Goal: Information Seeking & Learning: Learn about a topic

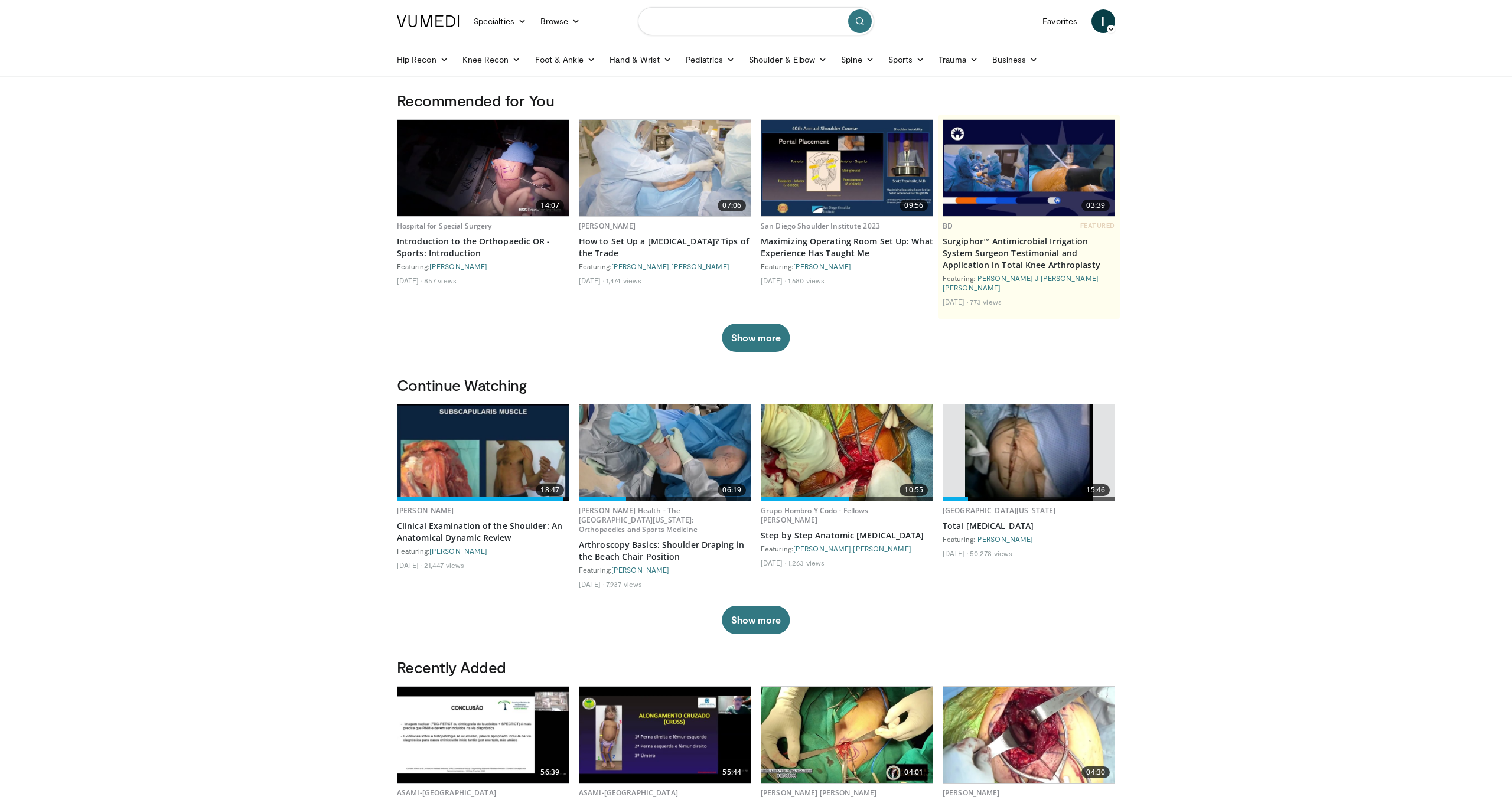
click at [711, 24] on input "Search topics, interventions" at bounding box center [755, 21] width 236 height 29
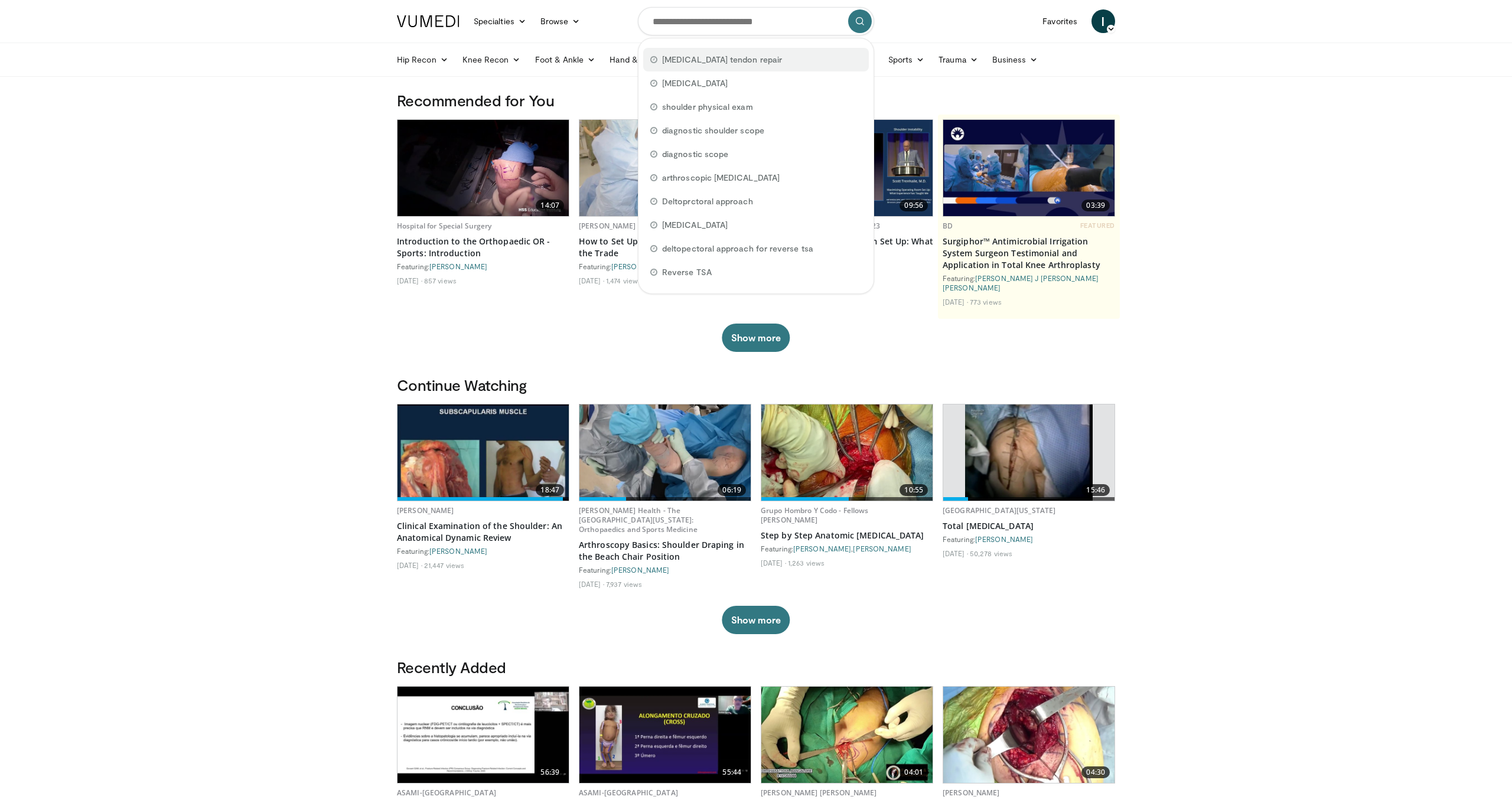
click at [711, 62] on span "triceps tendon repair" at bounding box center [722, 59] width 120 height 12
type input "**********"
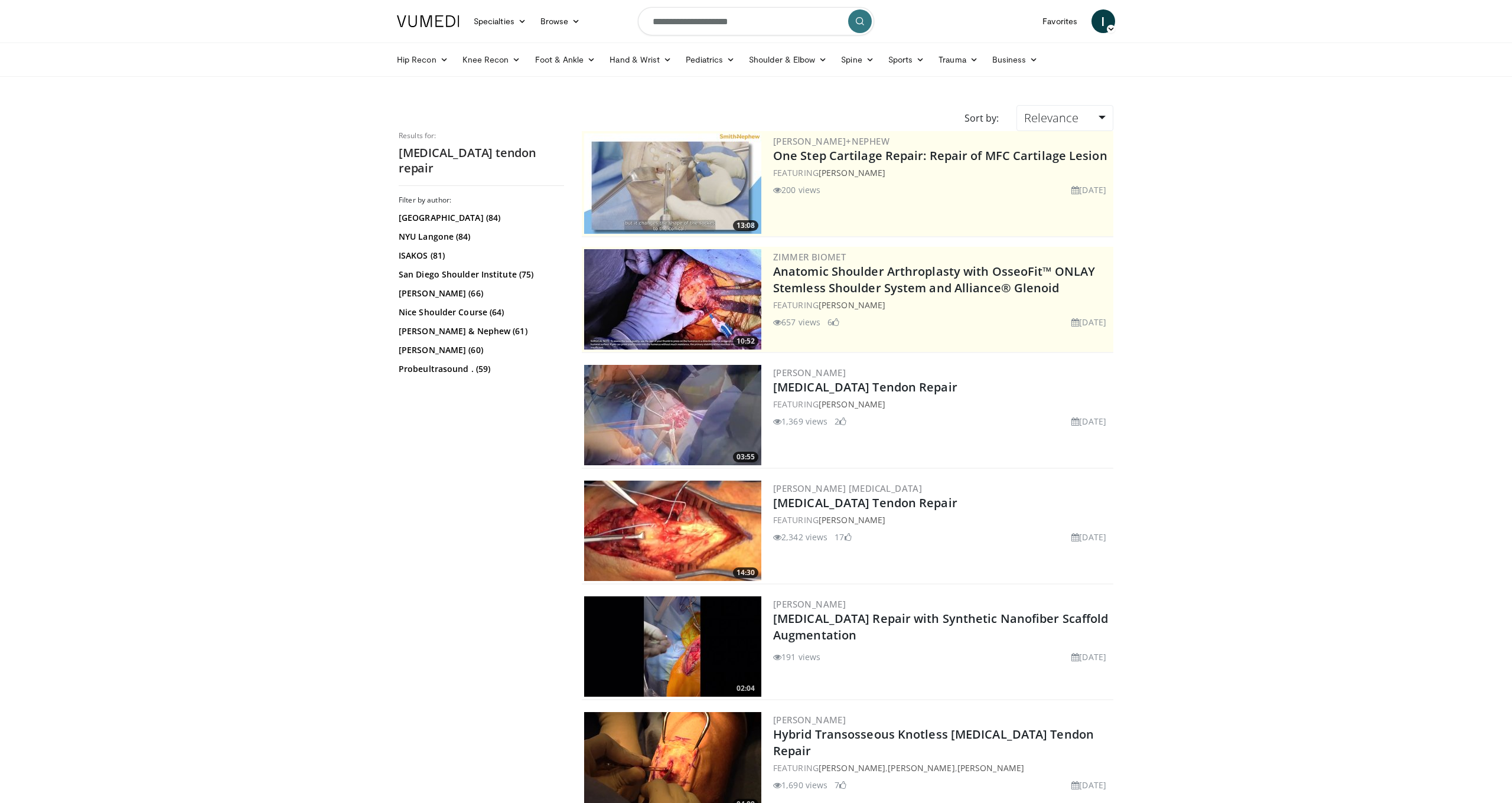
click at [704, 514] on img at bounding box center [672, 531] width 177 height 100
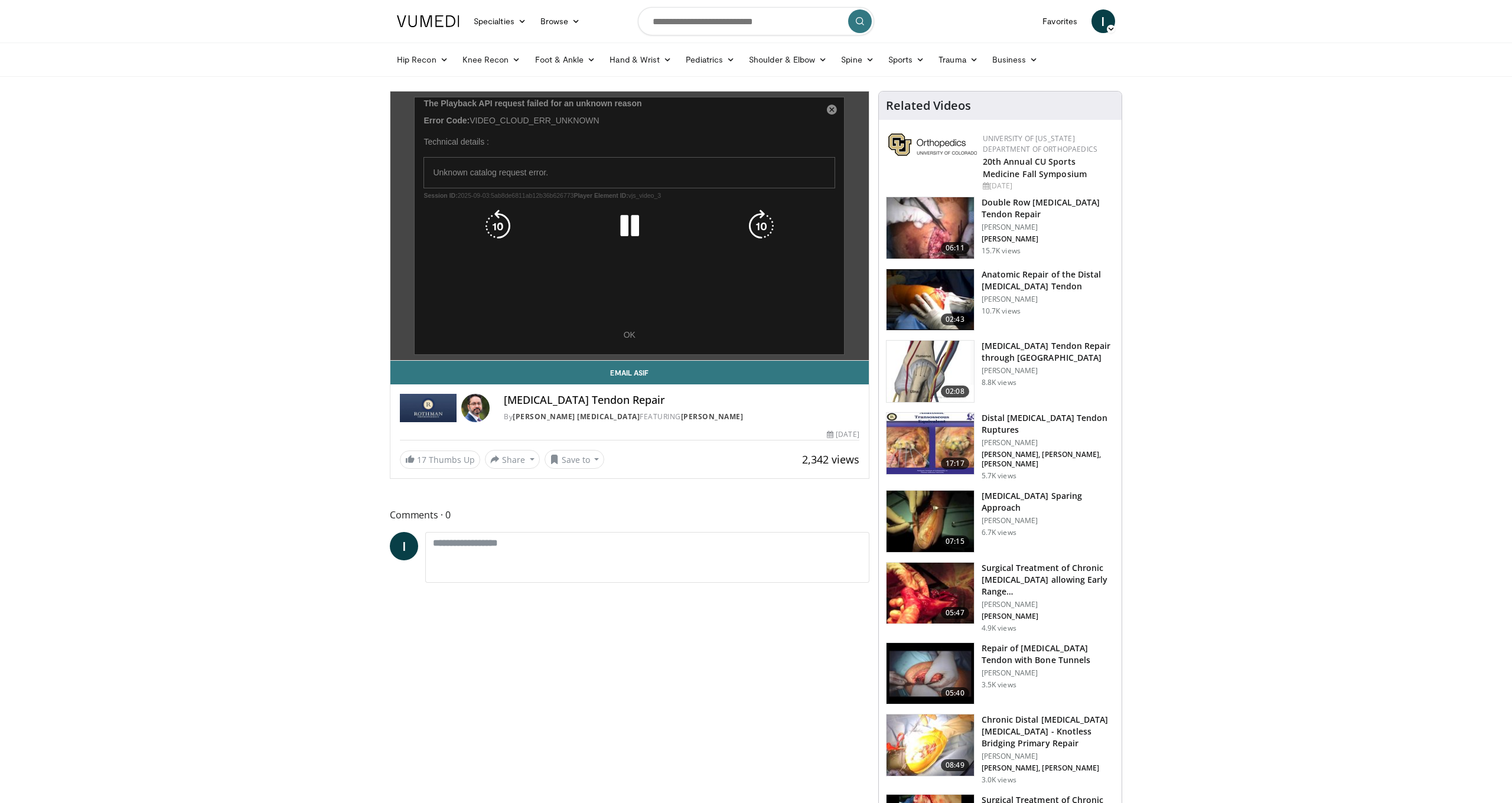
click at [625, 335] on div "10 seconds Tap to unmute" at bounding box center [629, 225] width 478 height 269
click at [627, 333] on div "10 seconds Tap to unmute" at bounding box center [629, 225] width 478 height 269
click at [632, 340] on div "10 seconds Tap to unmute" at bounding box center [629, 225] width 478 height 269
click at [622, 234] on icon "Video Player" at bounding box center [630, 226] width 33 height 33
click at [629, 226] on icon "Video Player" at bounding box center [630, 226] width 33 height 33
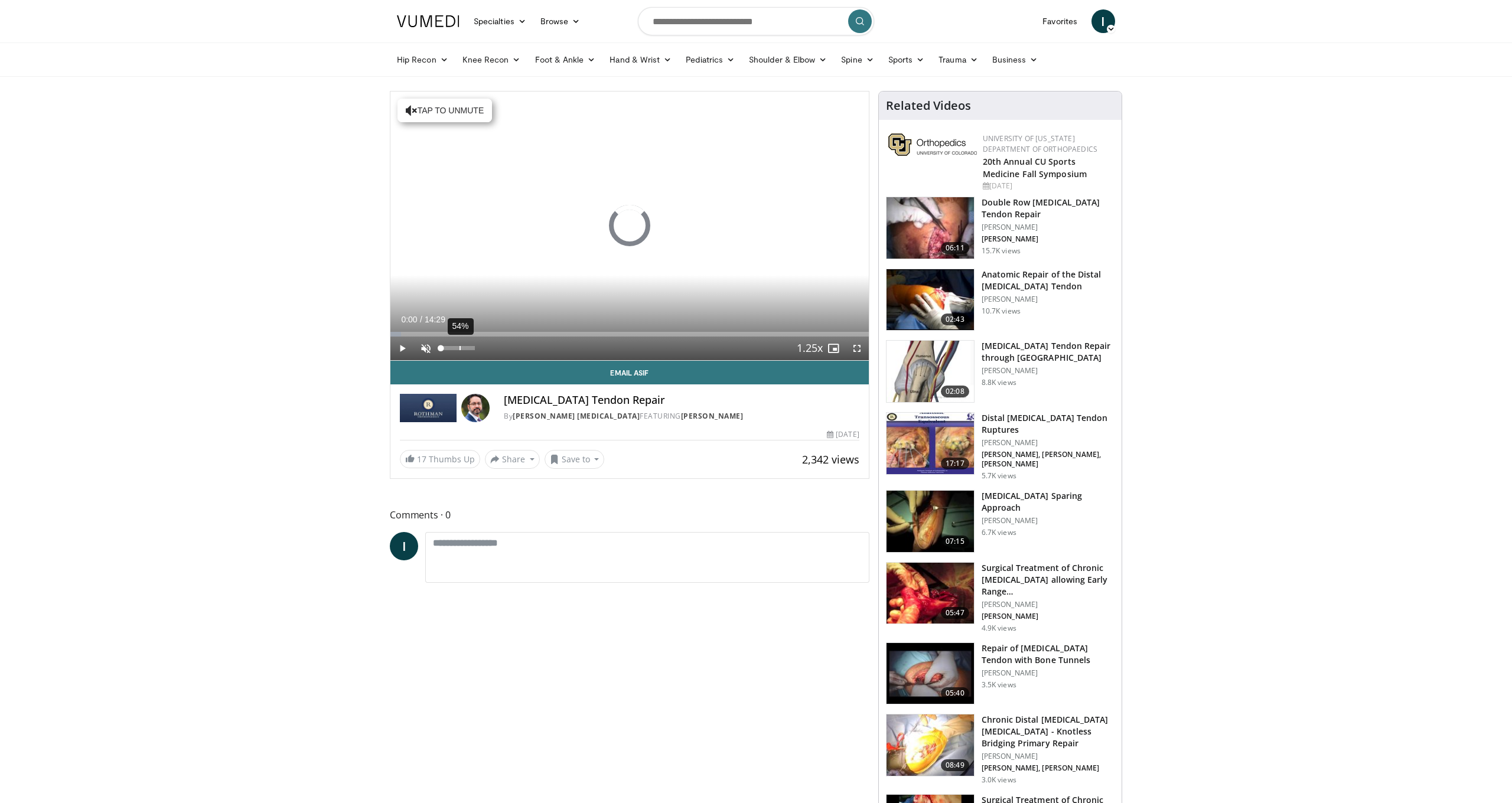
click at [459, 348] on div "54%" at bounding box center [457, 348] width 33 height 4
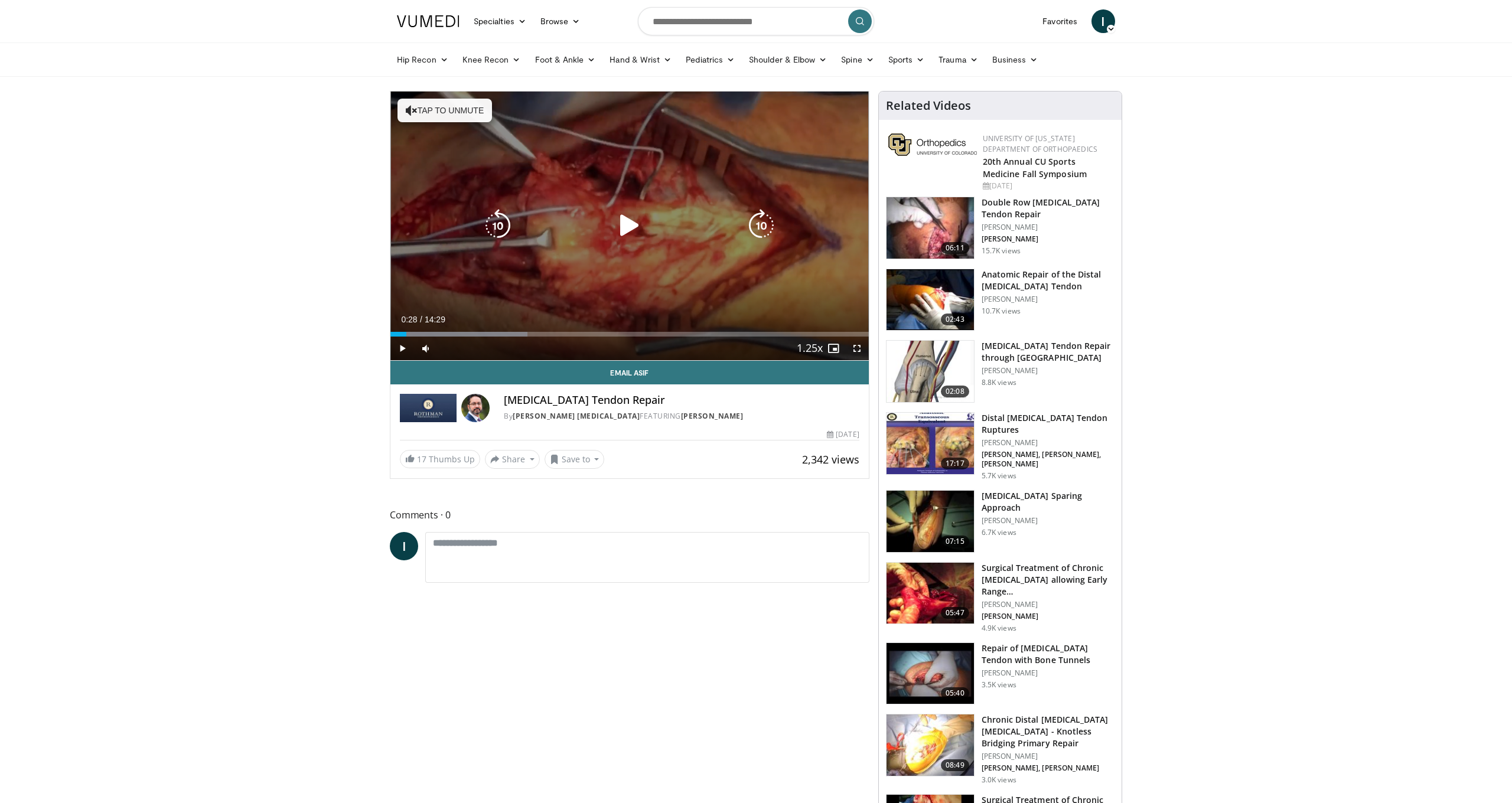
click at [624, 232] on icon "Video Player" at bounding box center [630, 225] width 33 height 33
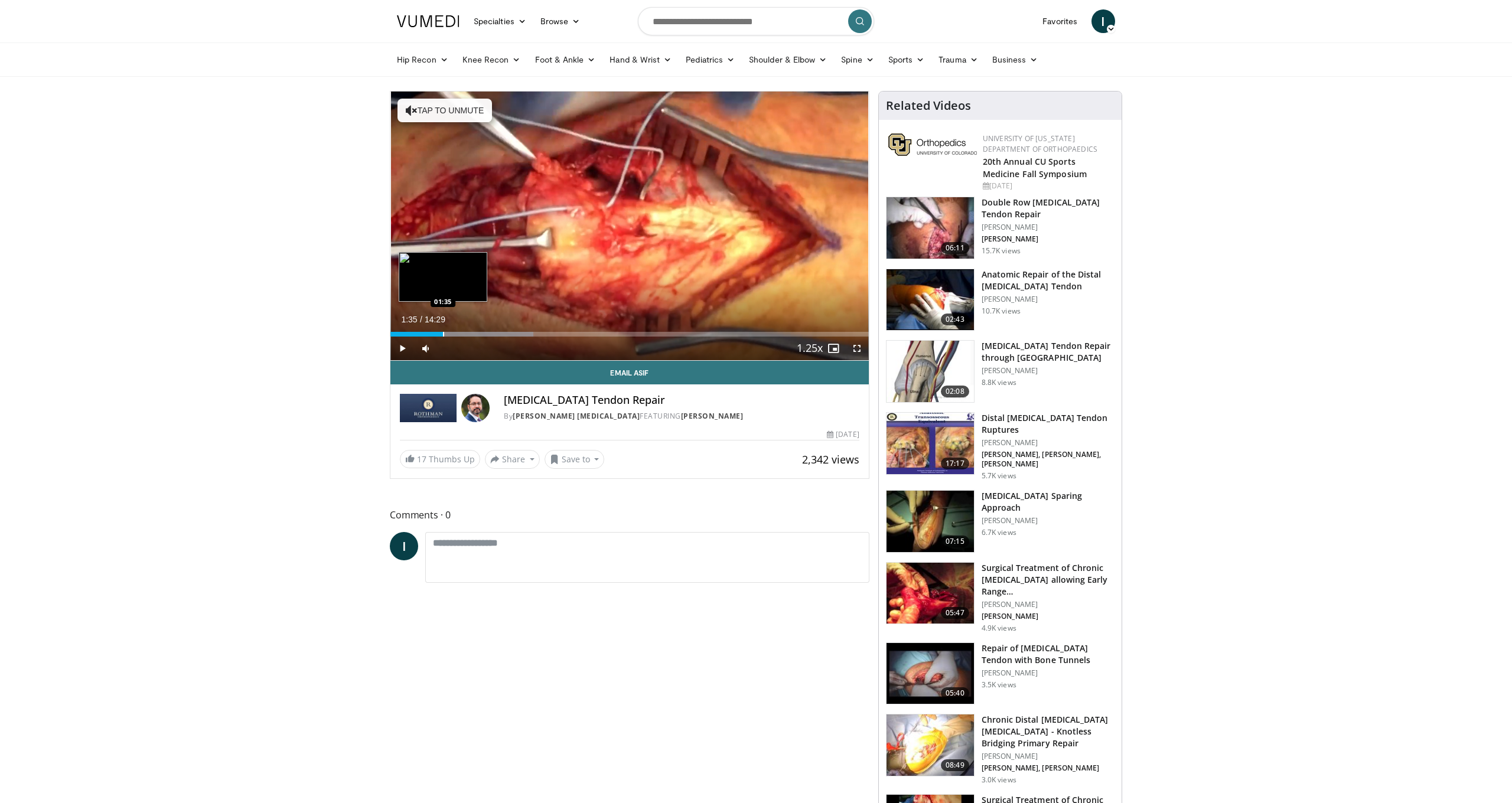
click at [443, 333] on div "Progress Bar" at bounding box center [443, 334] width 1 height 5
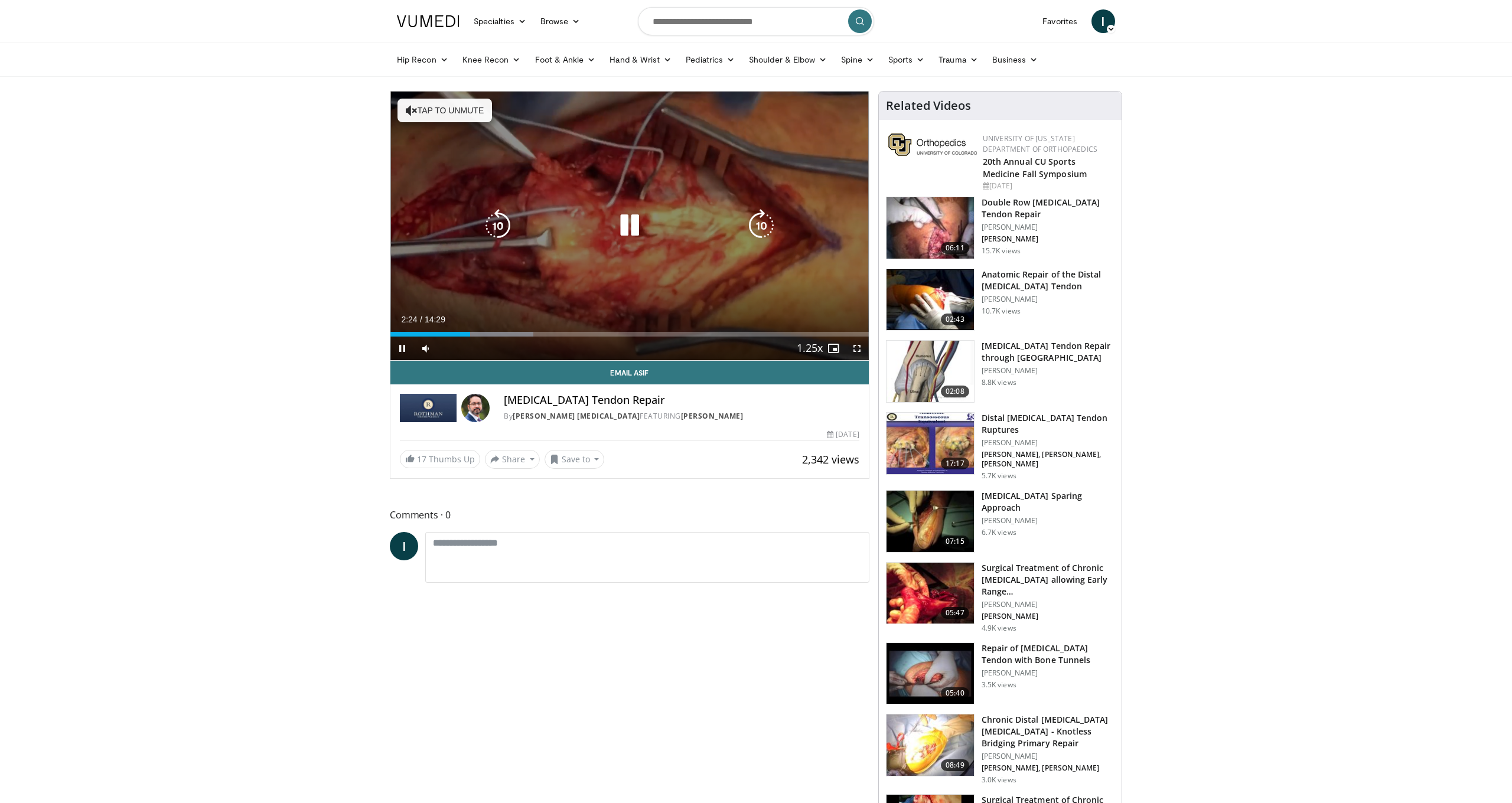
click at [633, 226] on icon "Video Player" at bounding box center [630, 225] width 33 height 33
click at [632, 224] on icon "Video Player" at bounding box center [630, 225] width 33 height 33
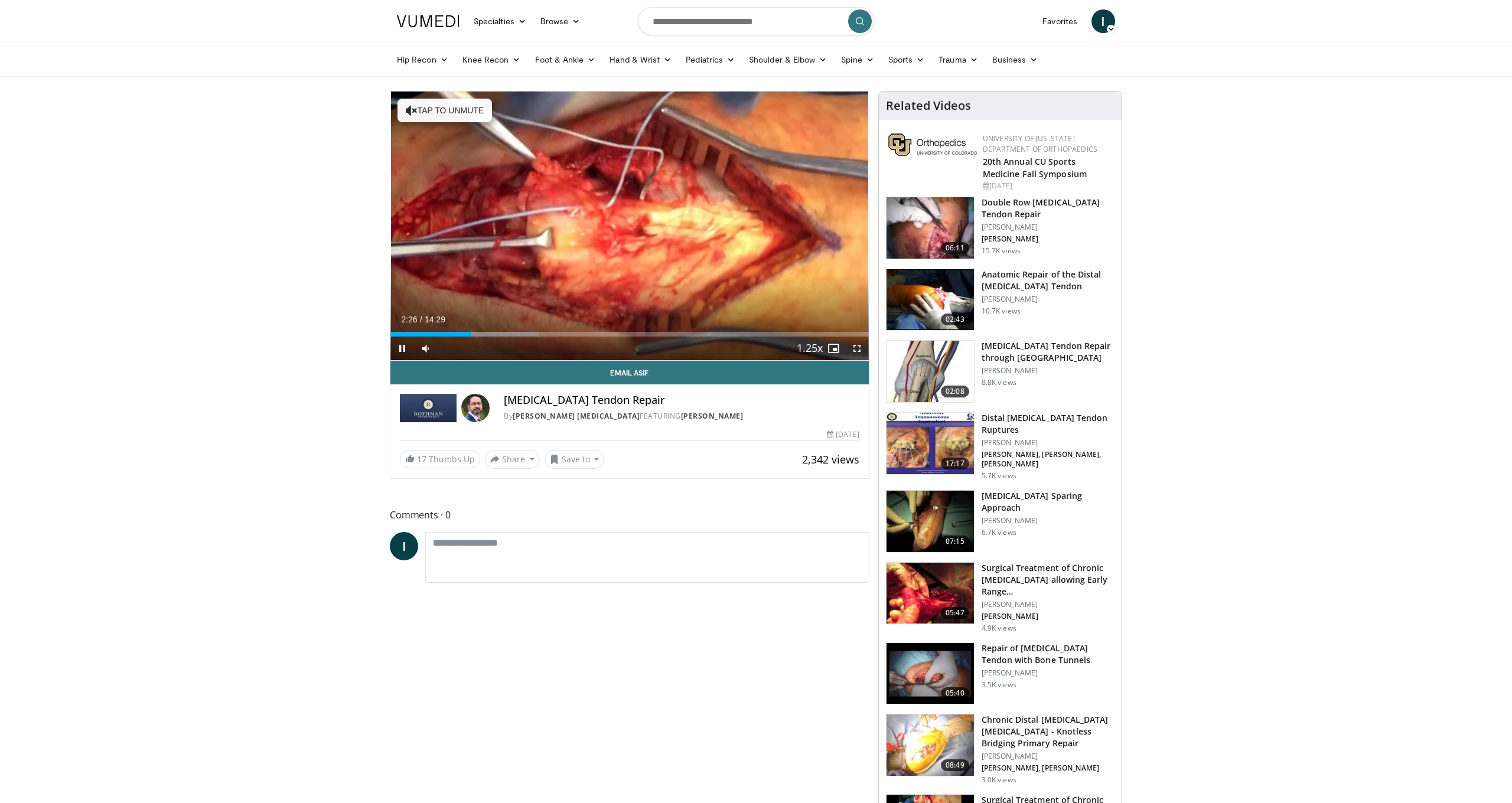
click at [855, 348] on span "Video Player" at bounding box center [857, 349] width 24 height 24
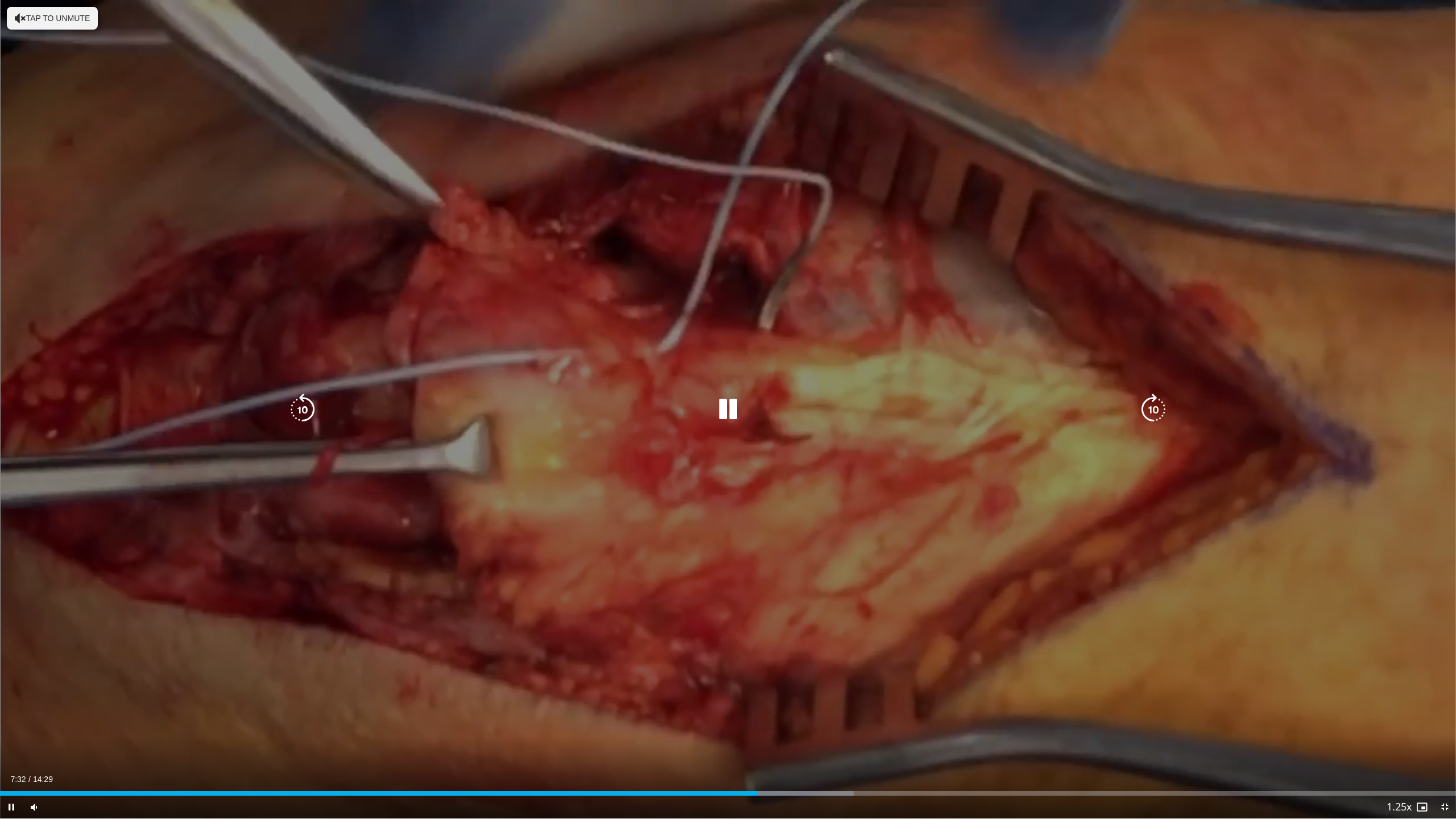
click at [735, 418] on icon "Video Player" at bounding box center [728, 410] width 32 height 32
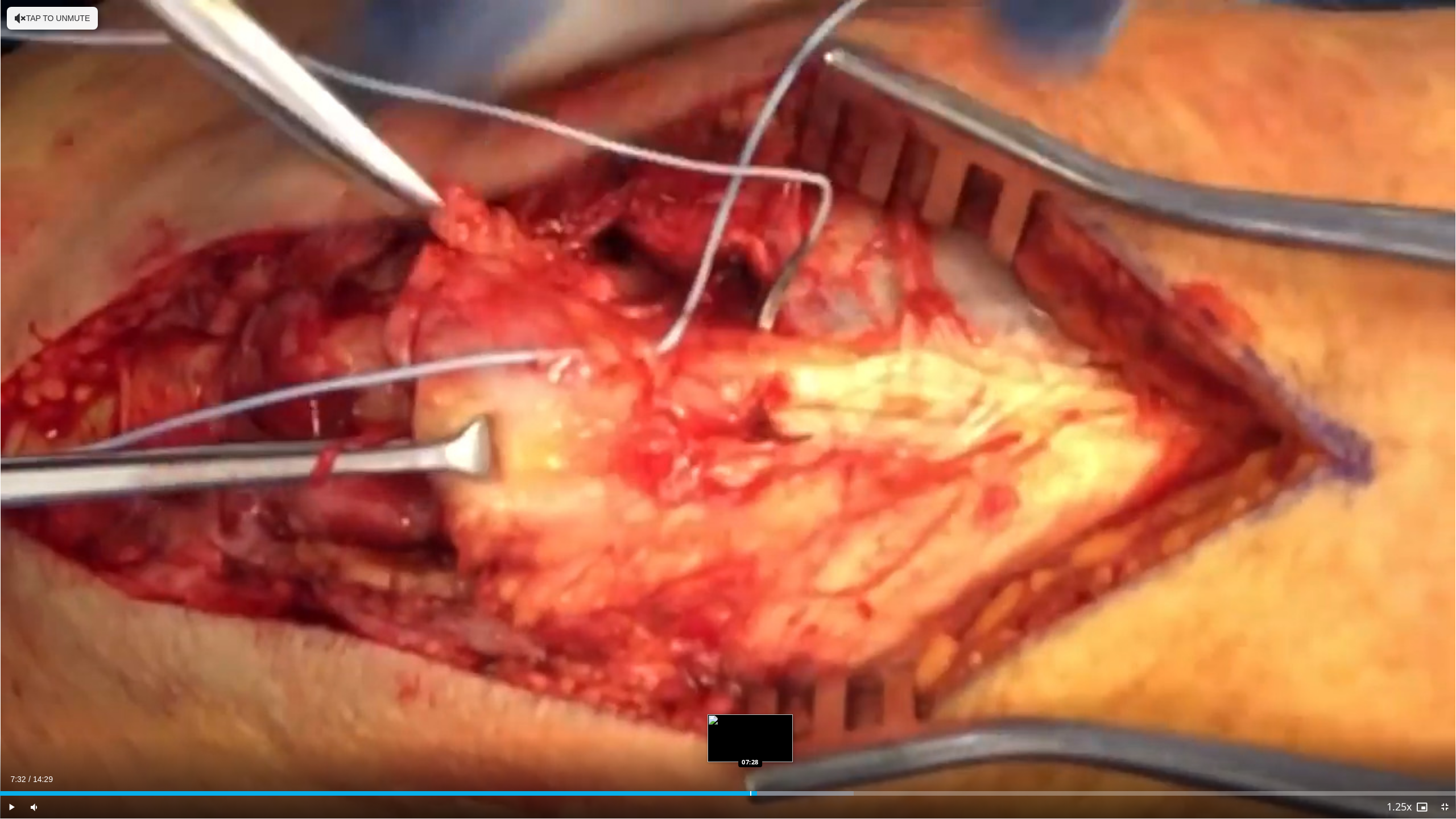
click at [750, 773] on div "Progress Bar" at bounding box center [751, 793] width 1 height 5
click at [747, 773] on div "Progress Bar" at bounding box center [747, 793] width 1 height 5
click at [743, 773] on div "Progress Bar" at bounding box center [743, 793] width 1 height 5
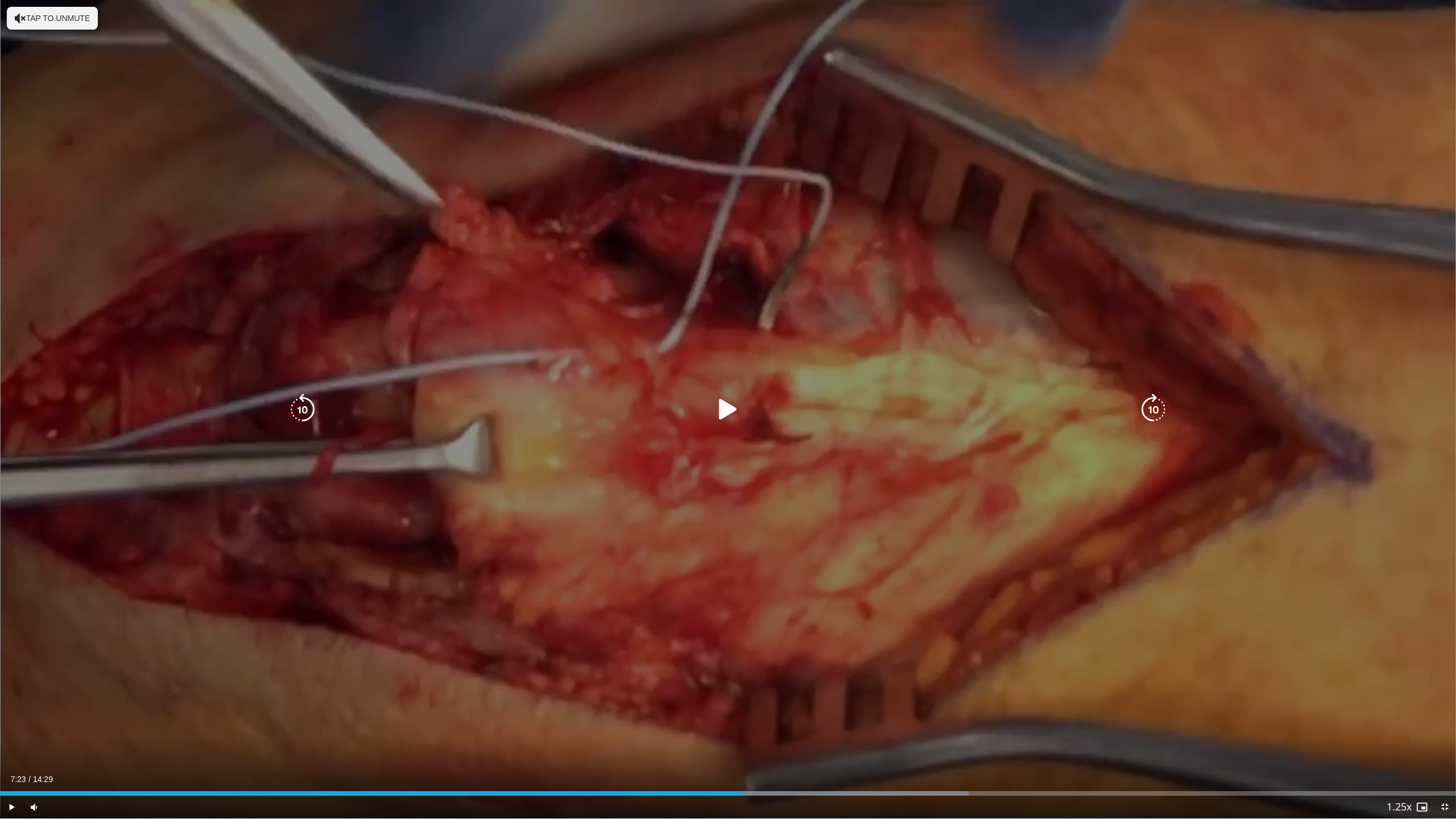
click at [750, 596] on div "10 seconds Tap to unmute" at bounding box center [728, 409] width 1456 height 818
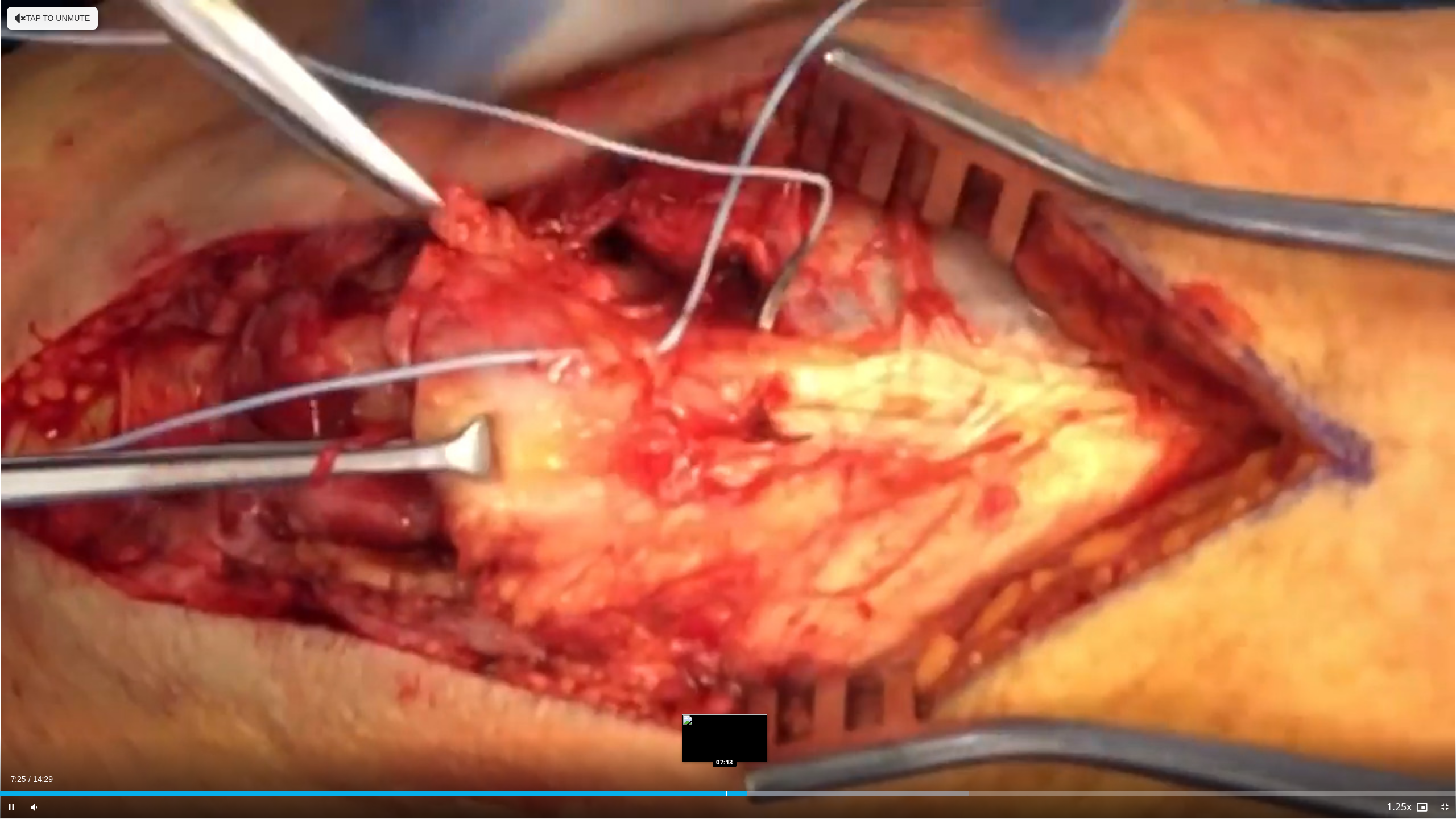
click at [725, 773] on div "Progress Bar" at bounding box center [726, 793] width 1 height 5
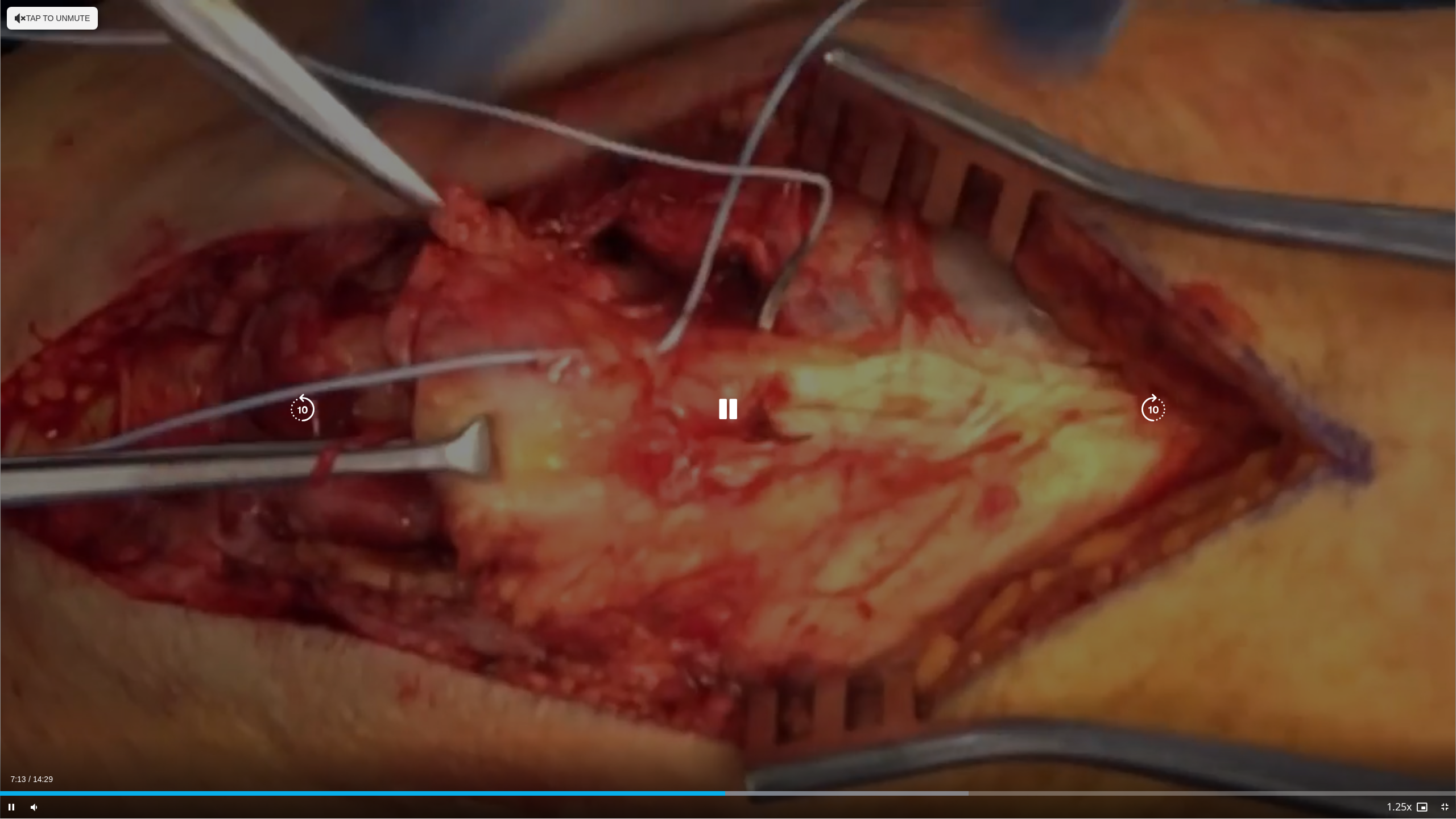
click at [729, 421] on icon "Video Player" at bounding box center [728, 410] width 32 height 32
click at [1085, 554] on div "10 seconds Tap to unmute" at bounding box center [728, 409] width 1456 height 818
click at [737, 412] on icon "Video Player" at bounding box center [728, 410] width 32 height 32
click at [809, 518] on div "10 seconds Tap to unmute" at bounding box center [728, 409] width 1456 height 818
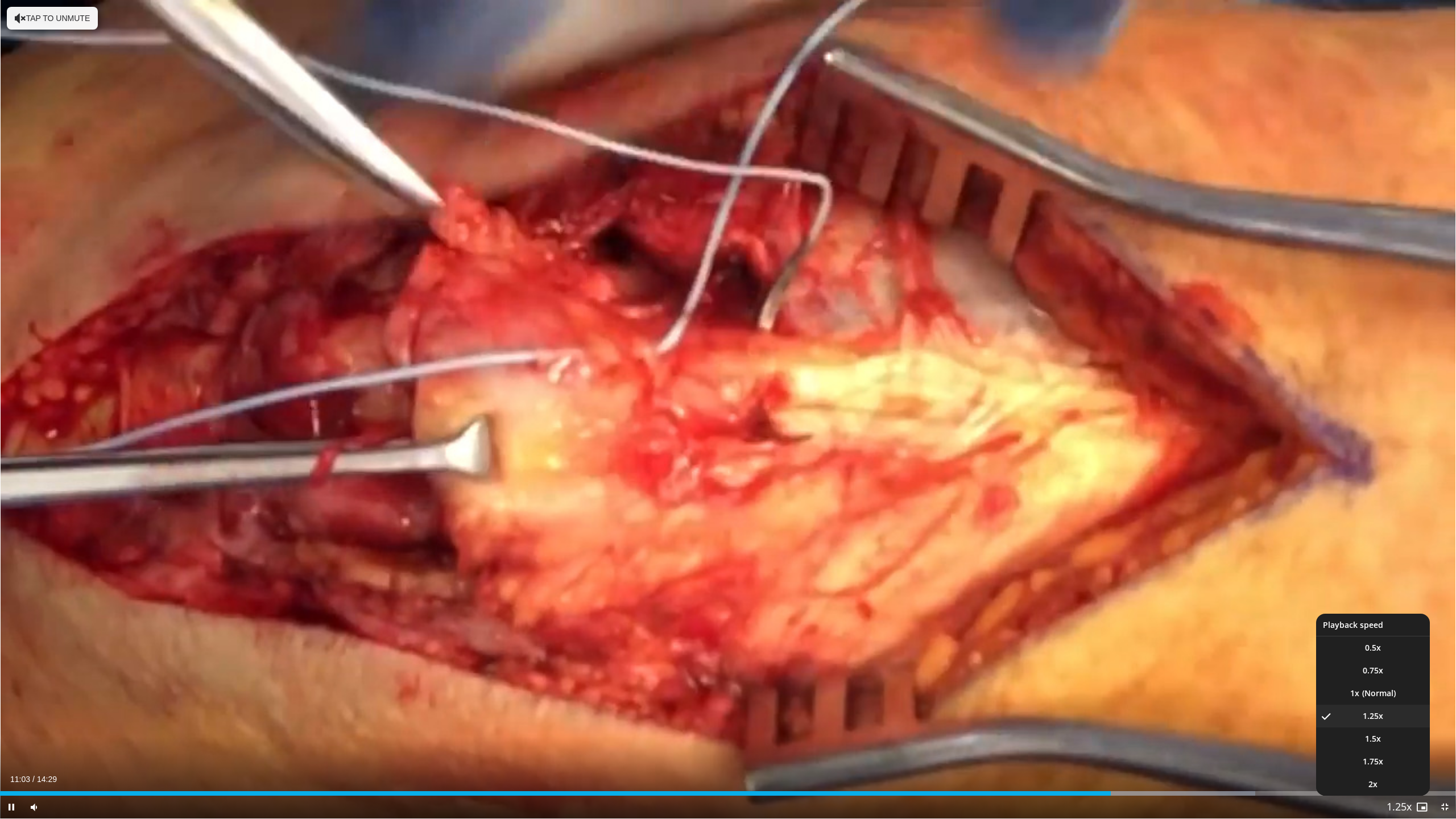
click at [1398, 773] on span "Video Player" at bounding box center [1399, 808] width 16 height 23
click at [1361, 759] on li "1.75x" at bounding box center [1373, 761] width 114 height 23
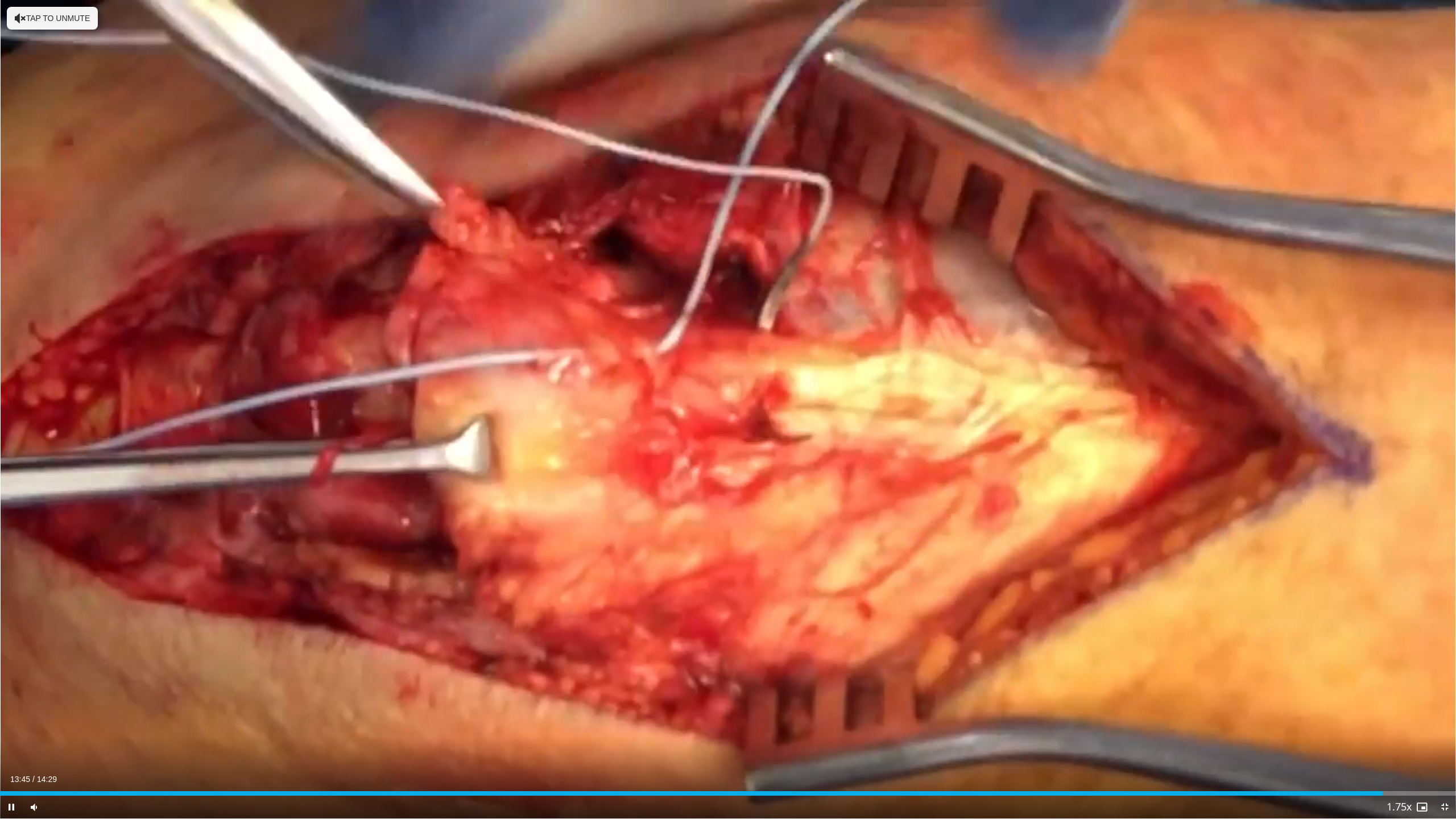
click at [1292, 637] on div "10 seconds Tap to unmute" at bounding box center [728, 409] width 1456 height 818
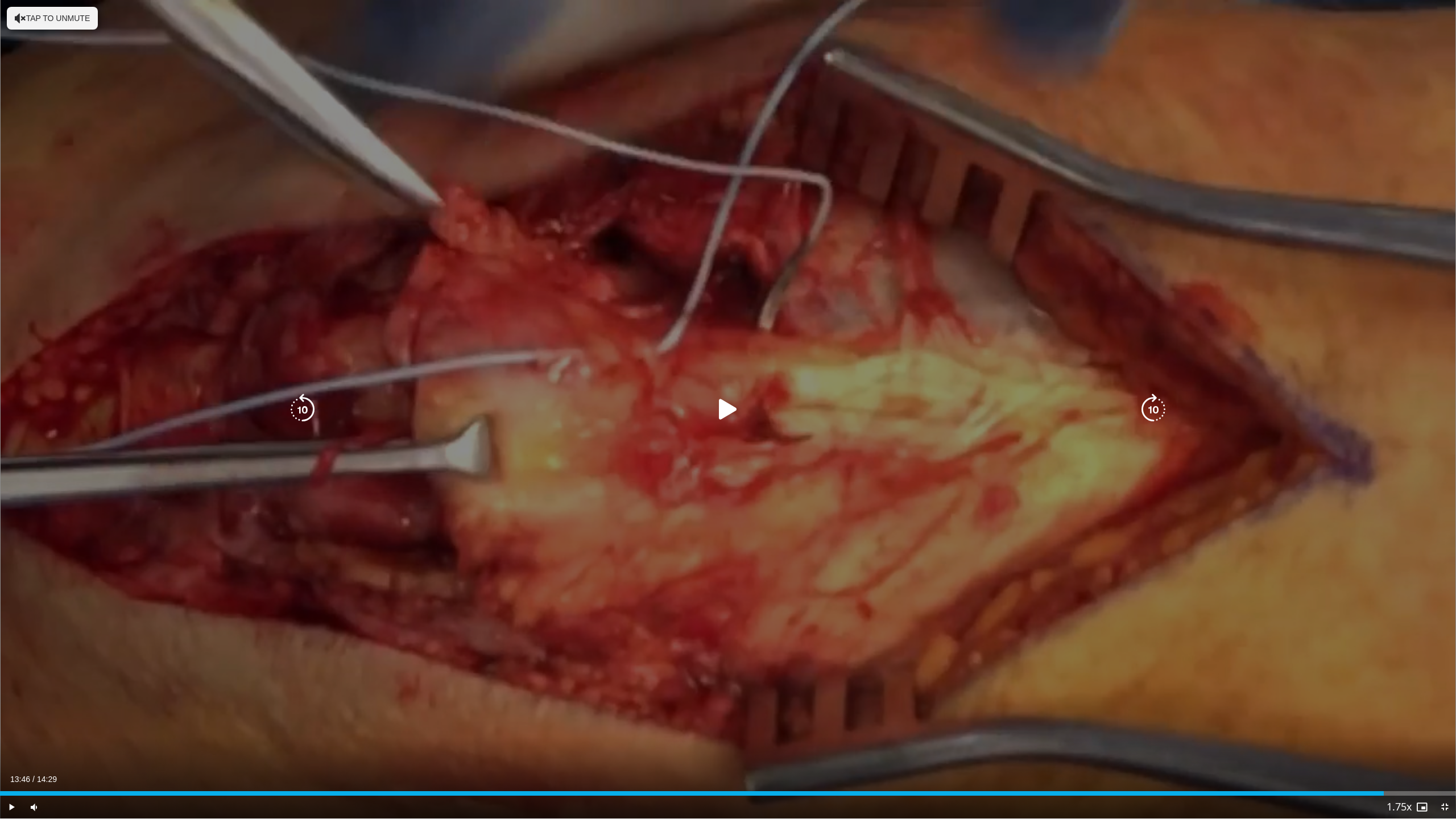
click at [796, 530] on div "10 seconds Tap to unmute" at bounding box center [728, 409] width 1456 height 818
click at [1014, 504] on div "10 seconds Tap to unmute" at bounding box center [728, 409] width 1456 height 818
